Goal: Navigation & Orientation: Find specific page/section

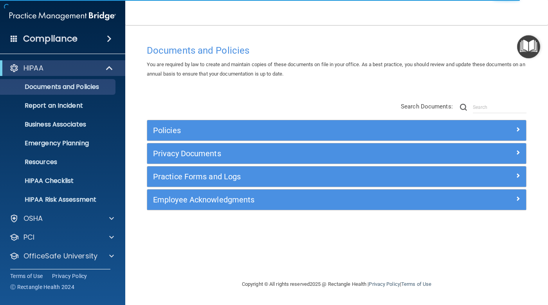
click at [13, 37] on span at bounding box center [14, 38] width 7 height 7
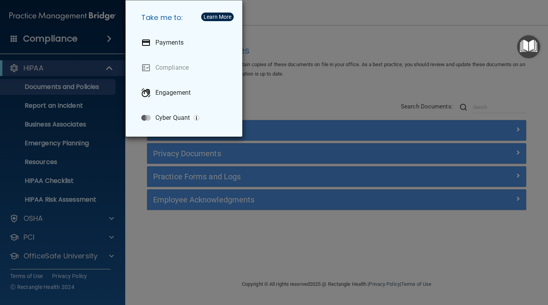
click at [295, 27] on div "Take me to: Payments Compliance Engagement Cyber Quant" at bounding box center [274, 152] width 548 height 305
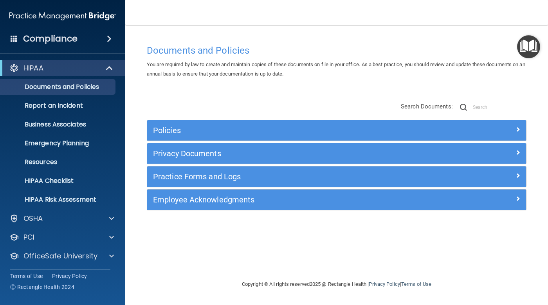
click at [80, 42] on div "Compliance" at bounding box center [62, 38] width 125 height 17
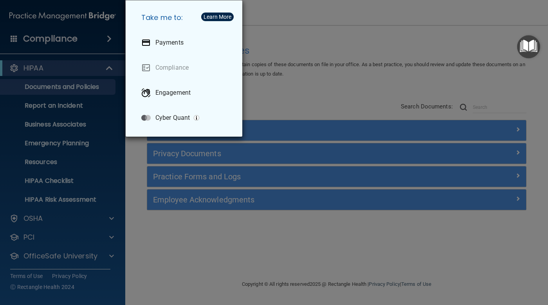
click at [314, 20] on div "Take me to: Payments Compliance Engagement Cyber Quant" at bounding box center [274, 152] width 548 height 305
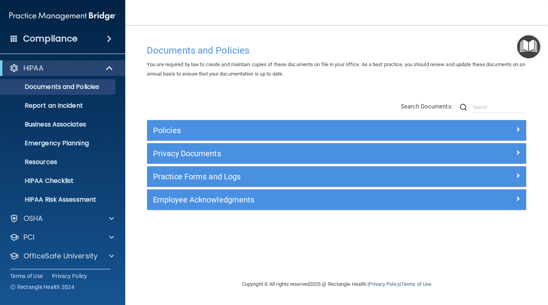
click at [34, 16] on img at bounding box center [62, 16] width 106 height 16
click at [196, 53] on h4 "Documents and Policies" at bounding box center [336, 50] width 379 height 10
click at [87, 125] on p "Business Associates" at bounding box center [58, 124] width 107 height 8
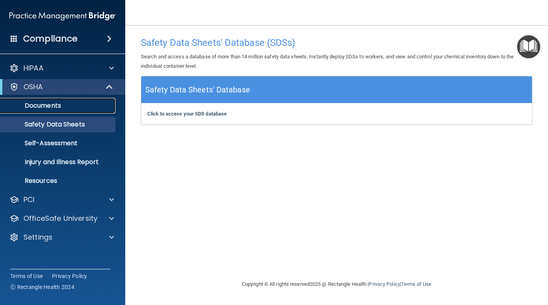
click at [74, 109] on p "Documents" at bounding box center [58, 106] width 107 height 8
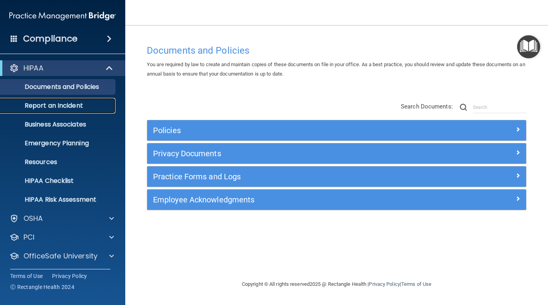
click at [112, 102] on link "Report an Incident" at bounding box center [53, 106] width 123 height 16
drag, startPoint x: 241, startPoint y: 131, endPoint x: 221, endPoint y: 96, distance: 39.9
click at [221, 96] on div "Policies Select All (Unselect 0) Unselect All Print Selected (0) Acceptable Use…" at bounding box center [336, 156] width 391 height 125
click at [263, 92] on div "Documents and Policies You are required by law to create and maintain copies of…" at bounding box center [336, 160] width 391 height 239
